Goal: Find specific page/section: Find specific page/section

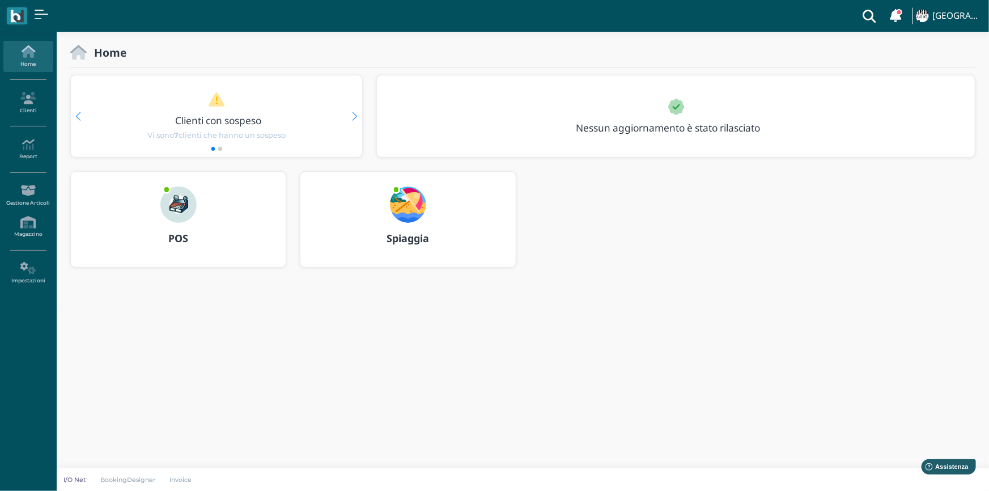
click at [211, 204] on div "POS" at bounding box center [178, 219] width 215 height 95
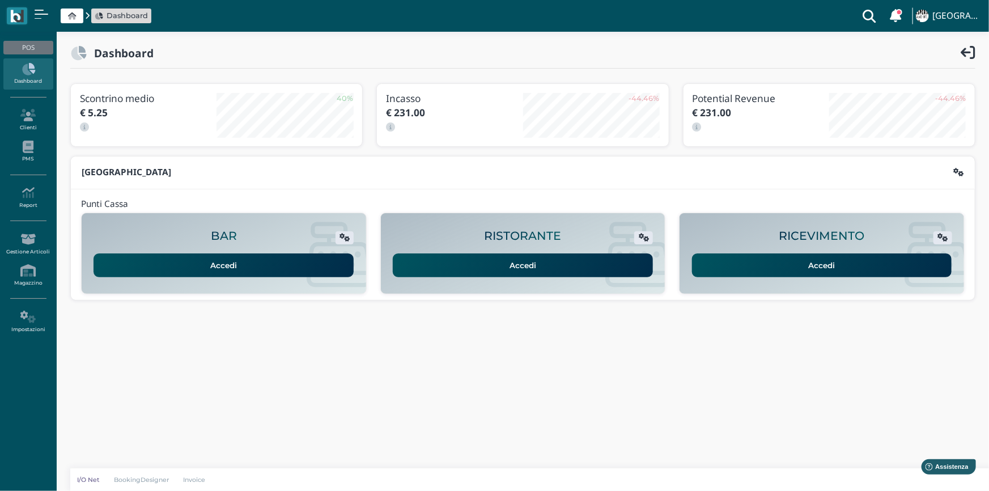
click at [822, 267] on link "Accedi" at bounding box center [822, 265] width 260 height 24
